Goal: Task Accomplishment & Management: Complete application form

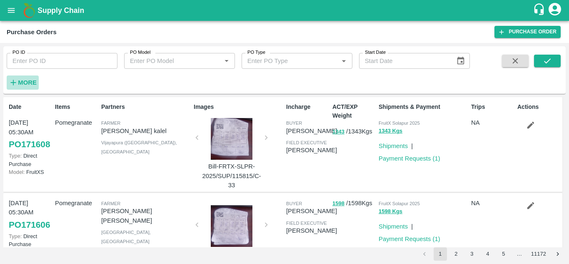
click at [35, 87] on h6 "More" at bounding box center [27, 82] width 19 height 11
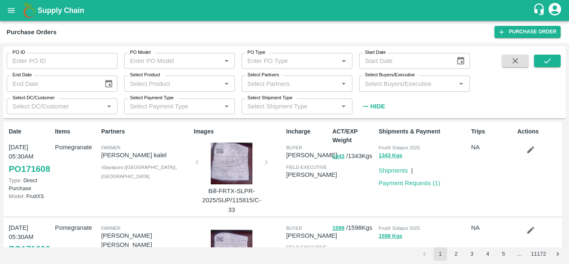
click at [373, 90] on div "Select Buyers/Executive   *" at bounding box center [414, 83] width 111 height 16
type input "h"
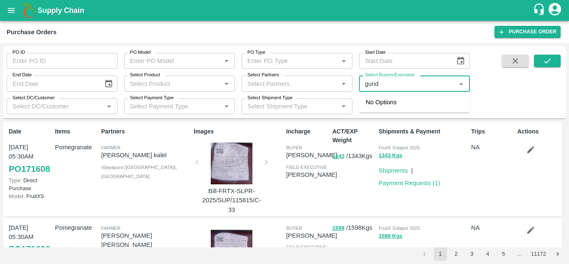
type input "gunde"
click at [405, 89] on input "Select Buyers/Executive" at bounding box center [407, 83] width 92 height 11
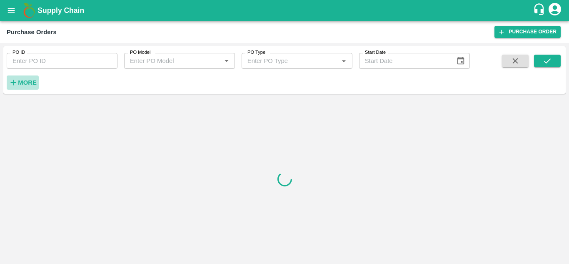
click at [22, 81] on strong "More" at bounding box center [27, 82] width 19 height 7
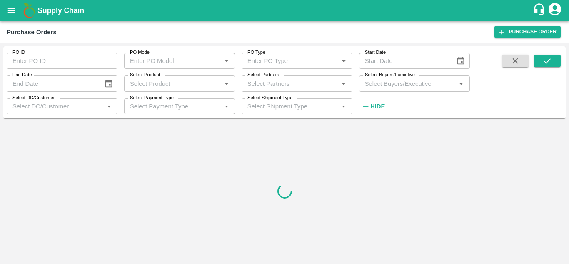
click at [372, 86] on input "Select Buyers/Executive" at bounding box center [407, 83] width 92 height 11
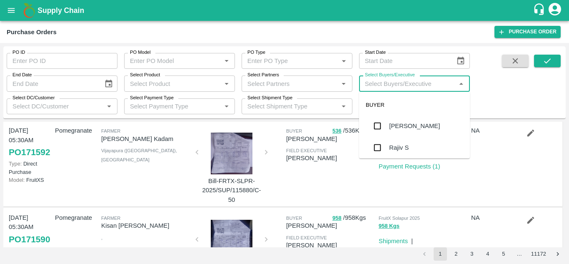
scroll to position [284, 0]
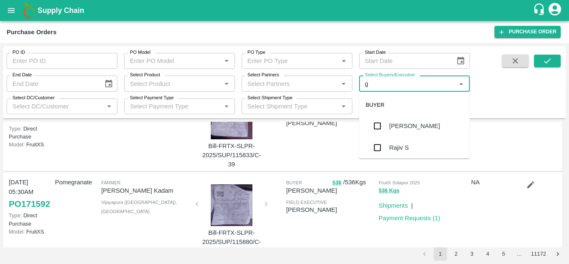
type input "gu"
click at [382, 149] on input "checkbox" at bounding box center [377, 147] width 17 height 17
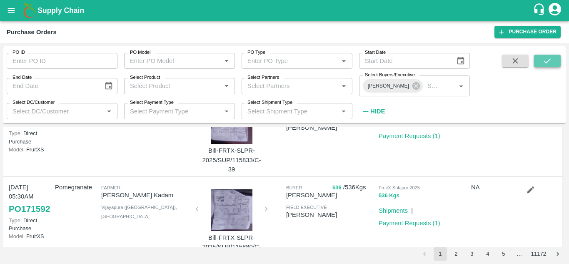
click at [552, 60] on button "submit" at bounding box center [547, 61] width 27 height 12
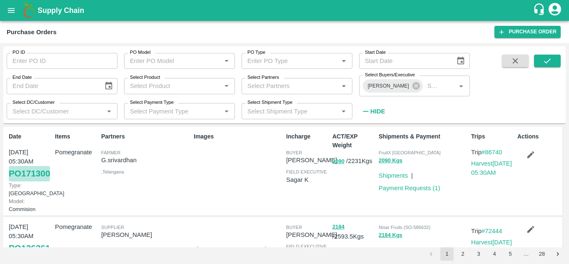
click at [33, 181] on link "PO 171300" at bounding box center [29, 173] width 41 height 15
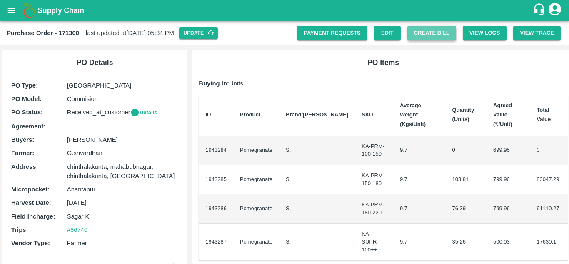
click at [444, 36] on button "Create Bill" at bounding box center [431, 33] width 49 height 15
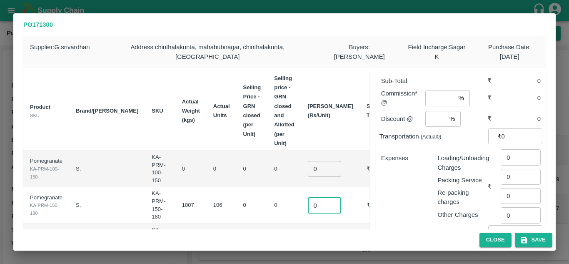
click at [317, 197] on input "0" at bounding box center [324, 205] width 33 height 16
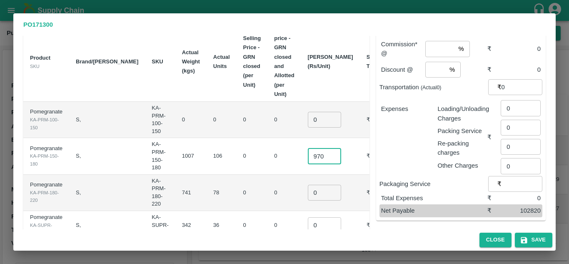
scroll to position [50, 0]
type input "970"
click at [308, 185] on input "0" at bounding box center [324, 192] width 33 height 16
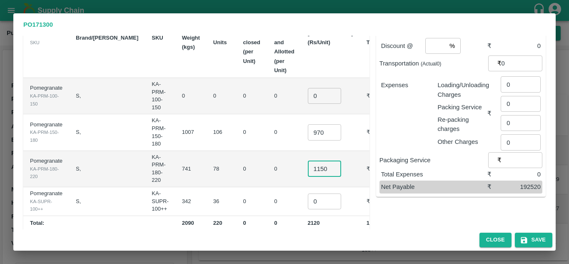
type input "1150"
click at [309, 194] on input "0" at bounding box center [324, 201] width 33 height 16
type input "600"
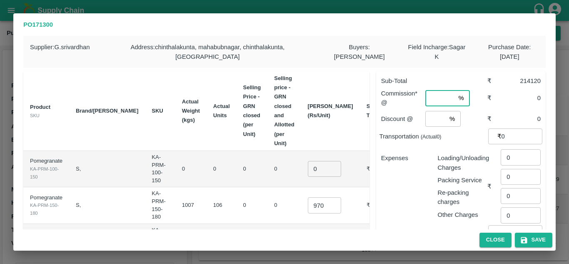
click at [437, 101] on input "number" at bounding box center [440, 98] width 30 height 16
type input "6"
click at [433, 117] on input "number" at bounding box center [435, 119] width 21 height 16
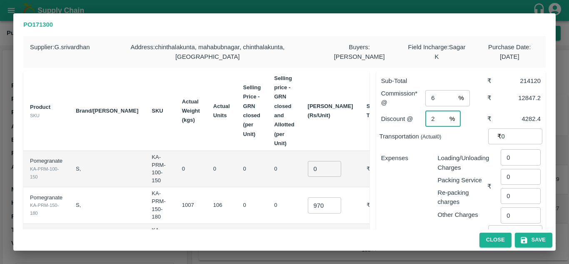
type input "2"
click at [436, 98] on input "6" at bounding box center [440, 98] width 30 height 16
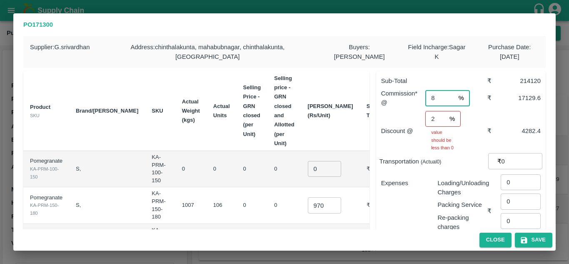
type input "8"
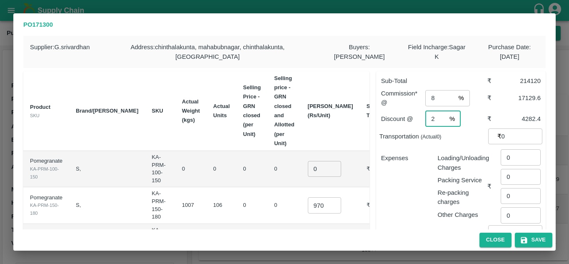
click at [438, 115] on input "2" at bounding box center [435, 119] width 21 height 16
click at [410, 172] on div "Expenses" at bounding box center [402, 183] width 57 height 72
click at [511, 155] on input "0" at bounding box center [521, 157] width 40 height 16
click at [508, 156] on input "0660" at bounding box center [521, 157] width 40 height 16
type input "660"
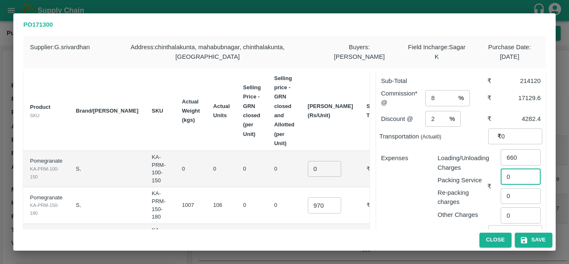
click at [517, 179] on input "0" at bounding box center [521, 177] width 40 height 16
type input "60"
click at [408, 222] on div "Expenses Loading/Unloading Charges Packing Service Re-packing charges Other Cha…" at bounding box center [460, 185] width 163 height 77
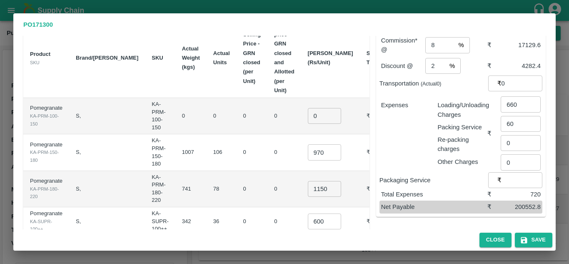
scroll to position [73, 0]
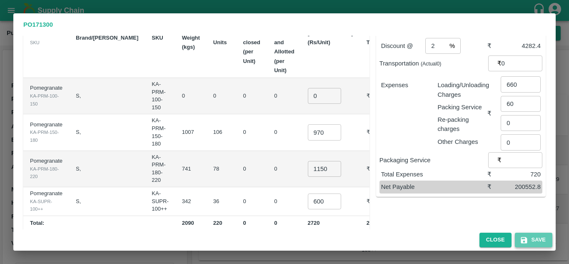
click at [532, 242] on button "Save" at bounding box center [533, 239] width 37 height 15
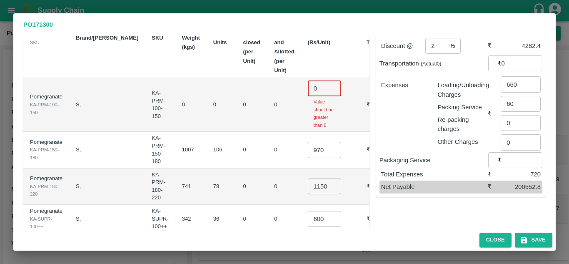
click at [311, 80] on input "0" at bounding box center [324, 88] width 33 height 16
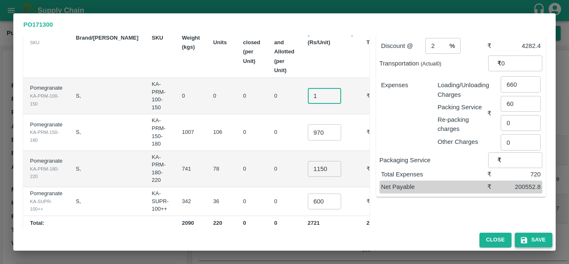
type input "1"
click at [534, 241] on button "Save" at bounding box center [533, 239] width 37 height 15
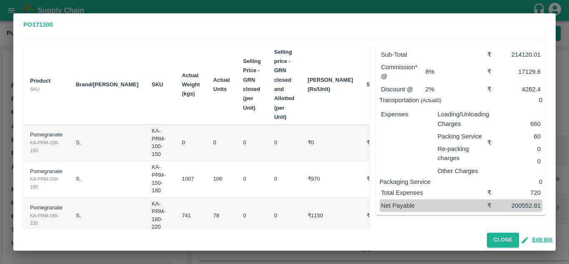
scroll to position [26, 0]
click at [511, 237] on button "Close" at bounding box center [503, 239] width 32 height 15
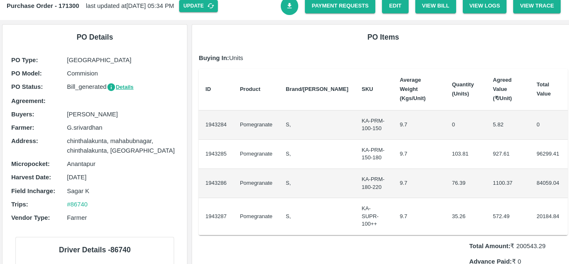
scroll to position [0, 0]
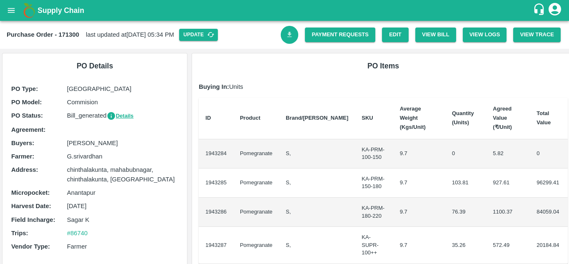
click at [291, 35] on icon "Download Bill" at bounding box center [290, 35] width 8 height 8
click at [341, 36] on link "Payment Requests" at bounding box center [340, 34] width 70 height 15
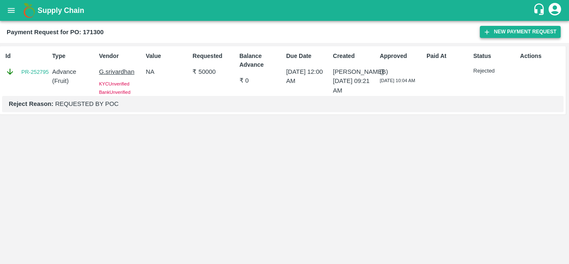
click at [511, 30] on button "New Payment Request" at bounding box center [520, 32] width 81 height 12
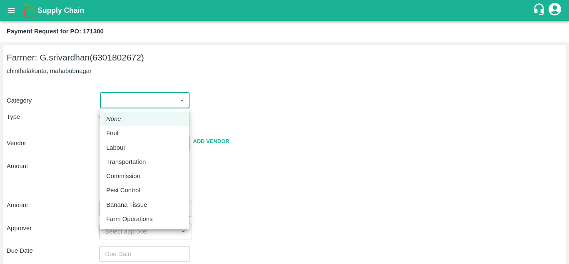
click at [183, 103] on body "Supply Chain Payment Request for PO: 171300 Farmer: G.srivardhan (6301802672) c…" at bounding box center [284, 132] width 569 height 264
click at [141, 131] on div "Fruit" at bounding box center [144, 132] width 76 height 9
type input "1"
type input "G.srivardhan - 6301802672(Farmer)"
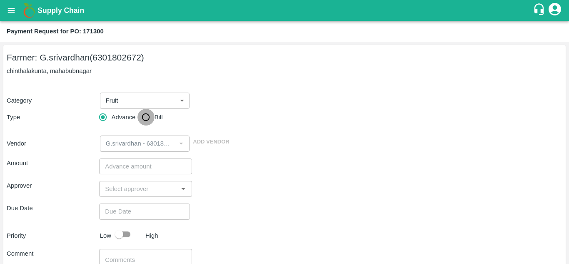
click at [143, 117] on input "Bill" at bounding box center [145, 117] width 17 height 17
radio input "true"
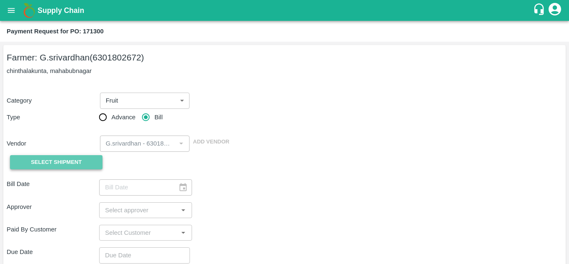
click at [91, 161] on button "Select Shipment" at bounding box center [56, 162] width 92 height 15
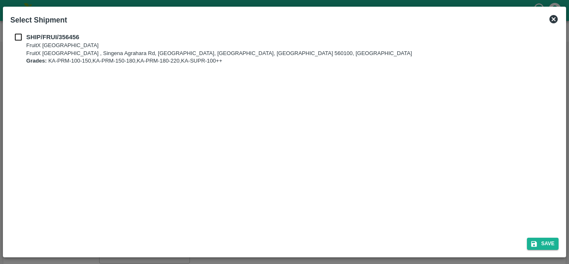
click at [17, 32] on div "SHIP/FRUI/356456 FruitX Bangalore FruitX Bangalore , Singena Agrahara Rd, Gulim…" at bounding box center [284, 130] width 555 height 202
click at [20, 42] on div "SHIP/FRUI/356456 FruitX Bangalore FruitX Bangalore , Singena Agrahara Rd, Gulim…" at bounding box center [284, 48] width 548 height 32
click at [20, 40] on input "checkbox" at bounding box center [18, 36] width 16 height 9
checkbox input "true"
click at [536, 244] on icon "submit" at bounding box center [534, 244] width 6 height 6
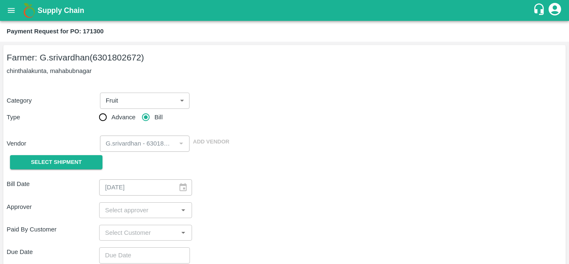
type input "25/08/2025"
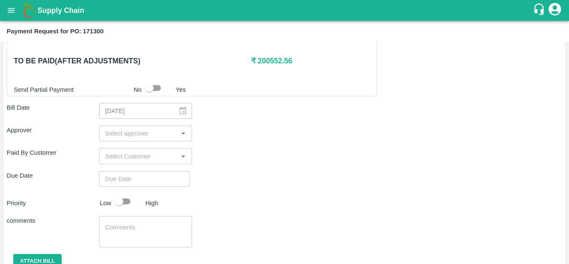
scroll to position [248, 0]
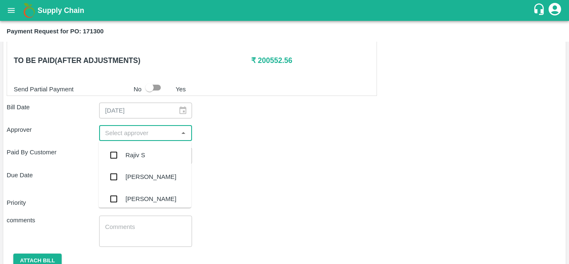
click at [153, 137] on input "input" at bounding box center [139, 132] width 74 height 11
type input "MU"
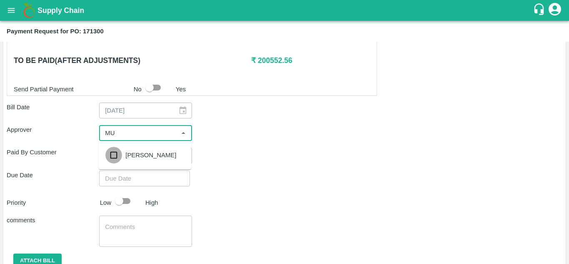
click at [114, 156] on input "checkbox" at bounding box center [113, 155] width 17 height 17
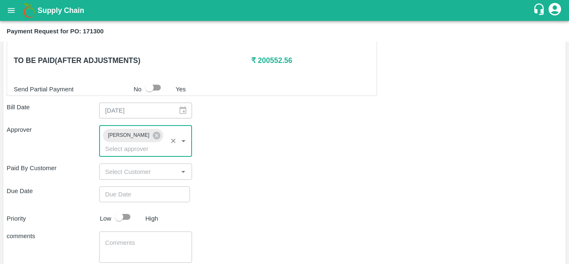
type input "DD/MM/YYYY hh:mm aa"
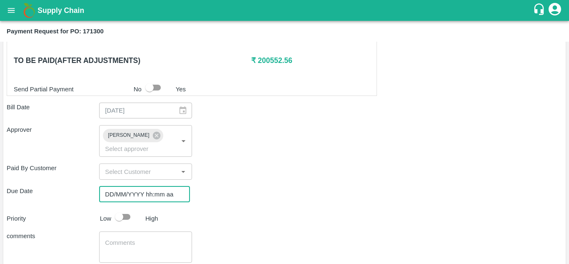
click at [141, 194] on input "DD/MM/YYYY hh:mm aa" at bounding box center [141, 194] width 85 height 16
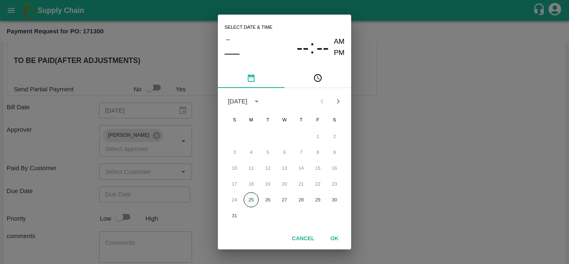
click at [250, 201] on button "25" at bounding box center [251, 199] width 15 height 15
type input "25/08/2025 12:00 AM"
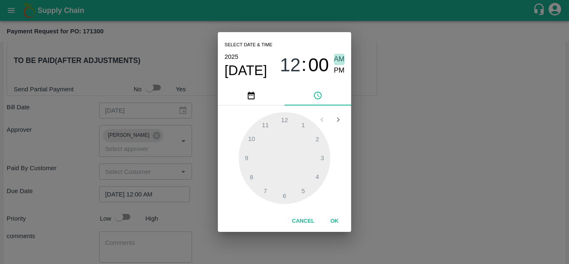
click at [342, 61] on span "AM" at bounding box center [339, 59] width 11 height 11
click at [339, 219] on button "OK" at bounding box center [334, 221] width 27 height 15
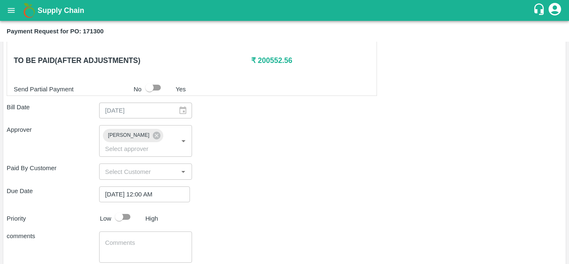
click at [283, 194] on div "Due Date 25/08/2025 12:00 AM ​" at bounding box center [285, 194] width 556 height 16
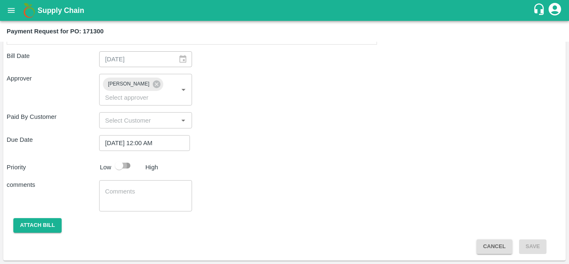
click at [124, 171] on input "checkbox" at bounding box center [118, 165] width 47 height 16
checkbox input "true"
click at [48, 224] on button "Attach bill" at bounding box center [37, 225] width 48 height 15
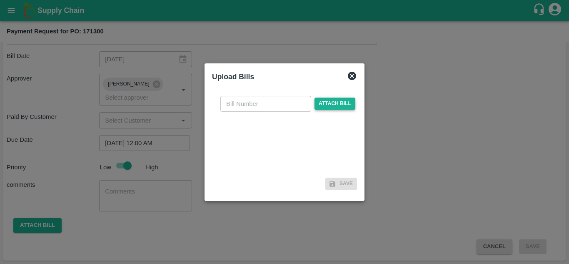
click at [327, 108] on span "Attach bill" at bounding box center [334, 103] width 41 height 12
click at [0, 0] on input "Attach bill" at bounding box center [0, 0] width 0 height 0
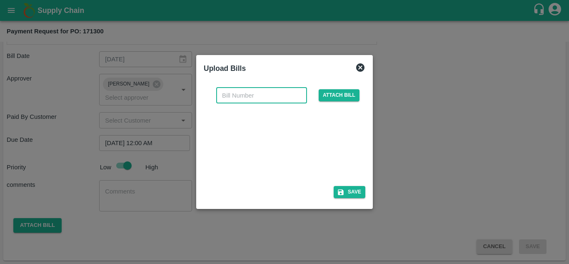
click at [246, 97] on input "text" at bounding box center [261, 95] width 91 height 16
type input "171300"
click at [356, 192] on button "Save" at bounding box center [350, 192] width 32 height 12
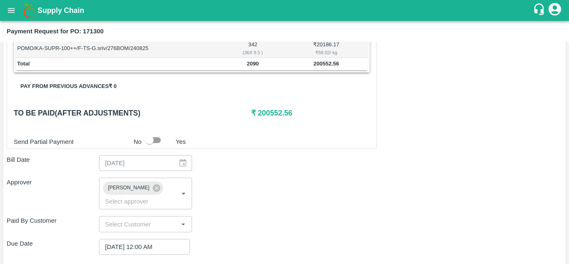
scroll to position [344, 0]
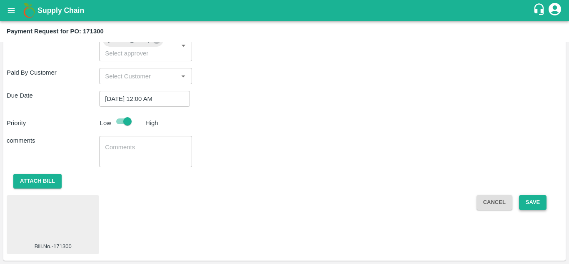
click at [533, 203] on button "Save" at bounding box center [532, 202] width 27 height 15
